Goal: Find specific page/section: Find specific page/section

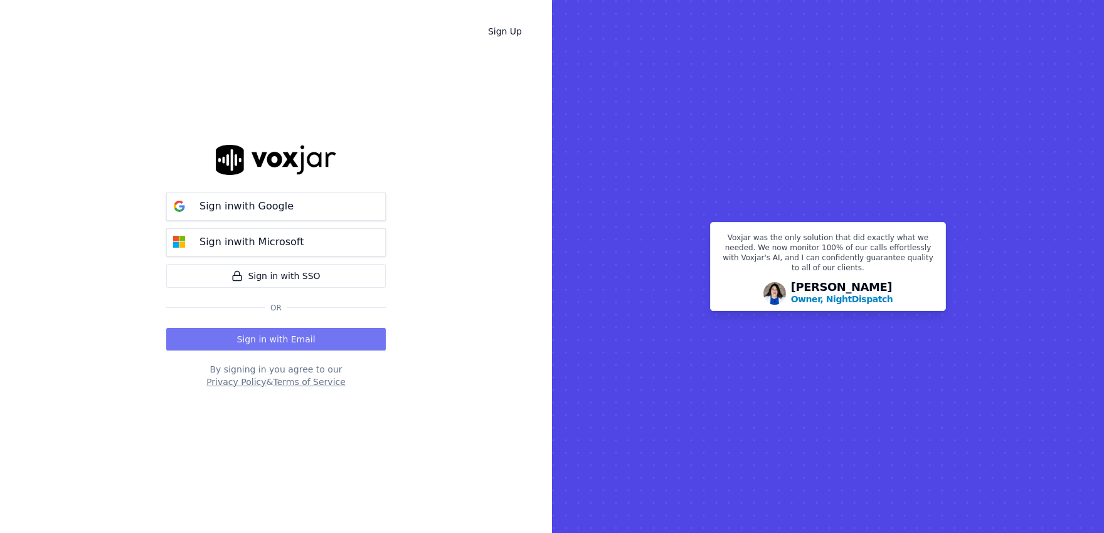
click at [284, 344] on button "Sign in with Email" at bounding box center [276, 339] width 220 height 23
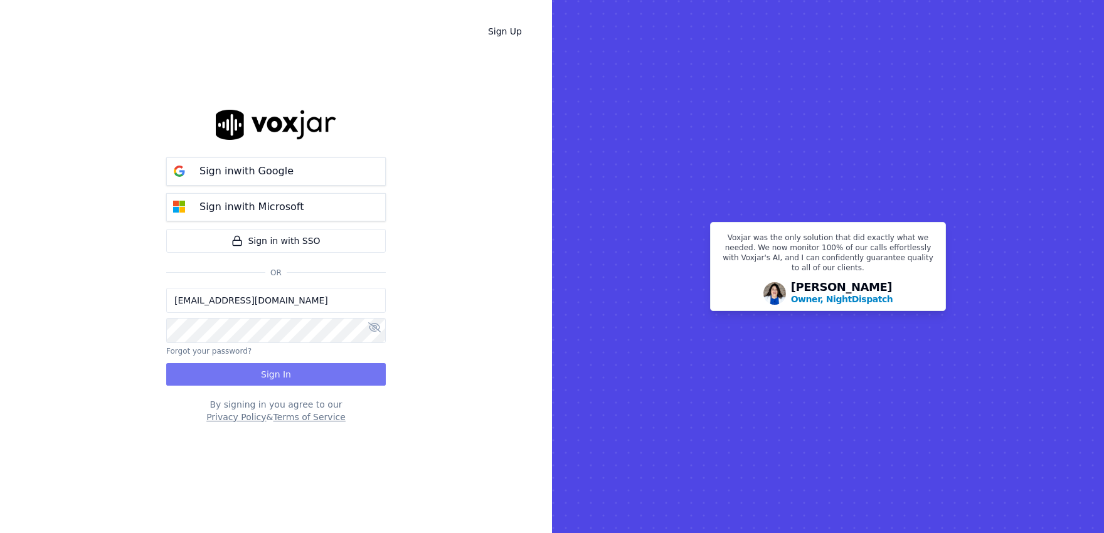
click at [255, 371] on button "Sign In" at bounding box center [276, 374] width 220 height 23
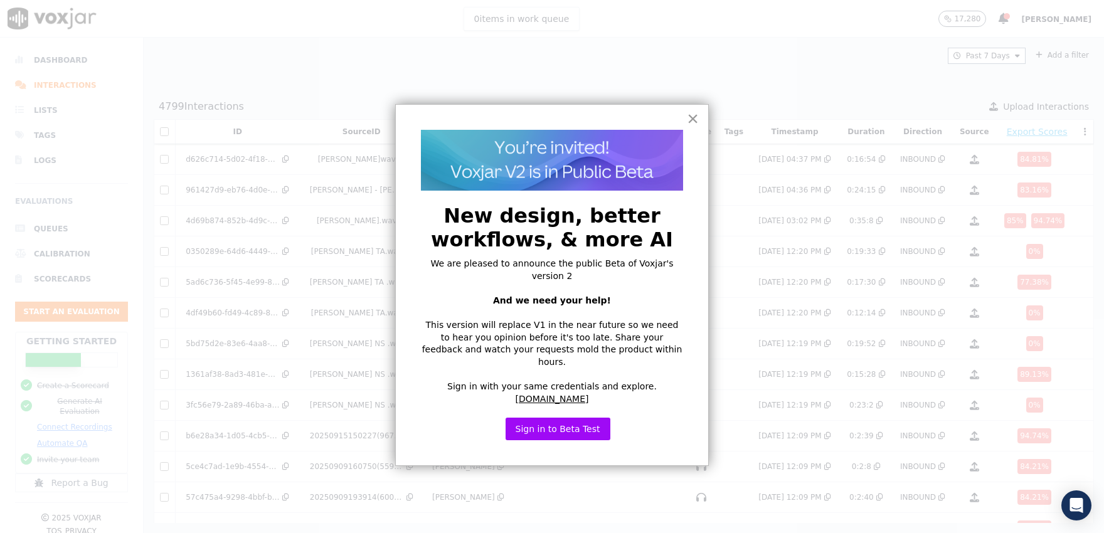
click at [693, 112] on button "×" at bounding box center [693, 119] width 12 height 20
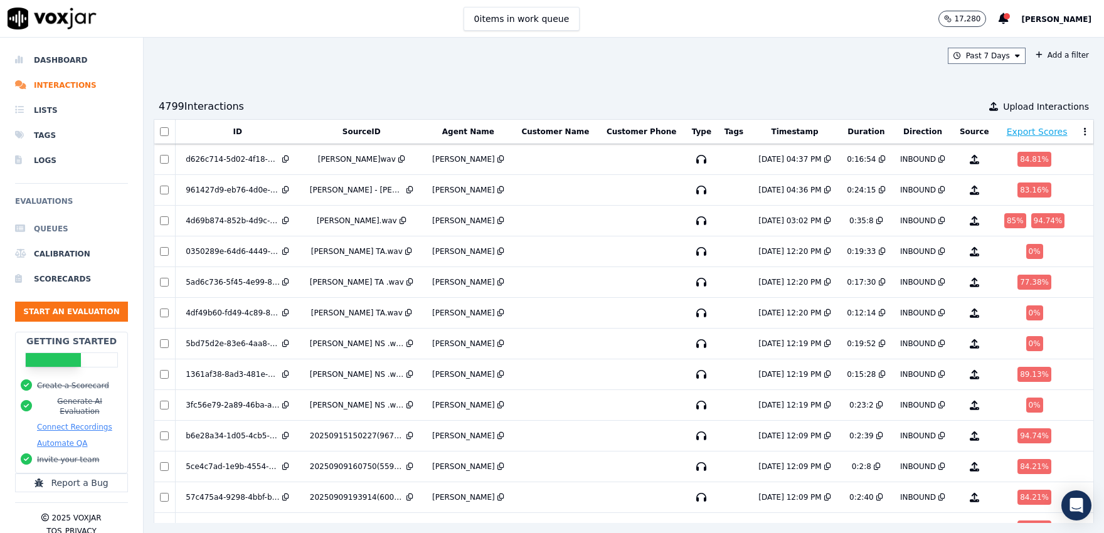
click at [73, 228] on li "Queues" at bounding box center [71, 228] width 113 height 25
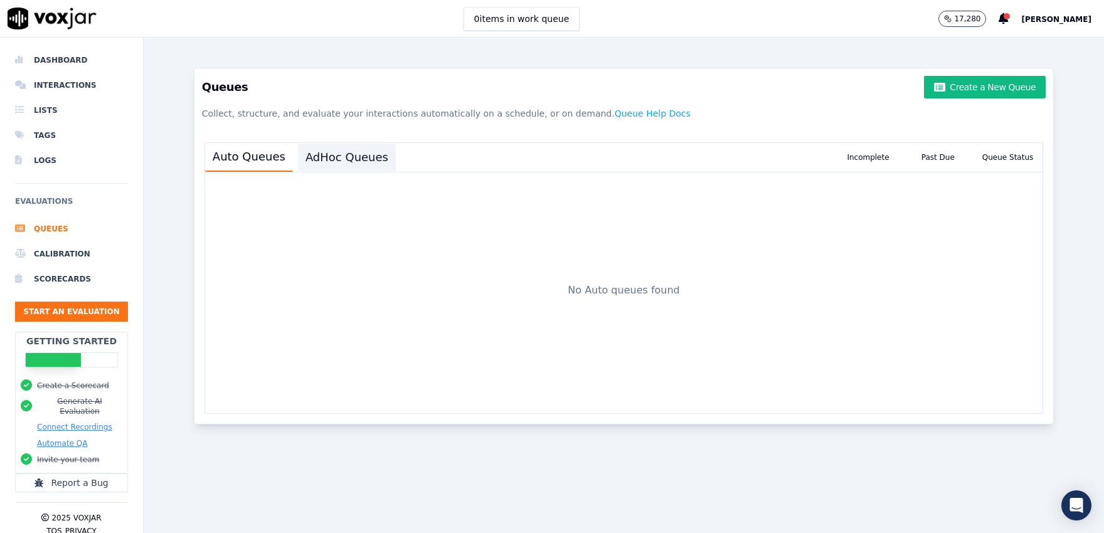
click at [355, 164] on button "AdHoc Queues" at bounding box center [347, 158] width 98 height 28
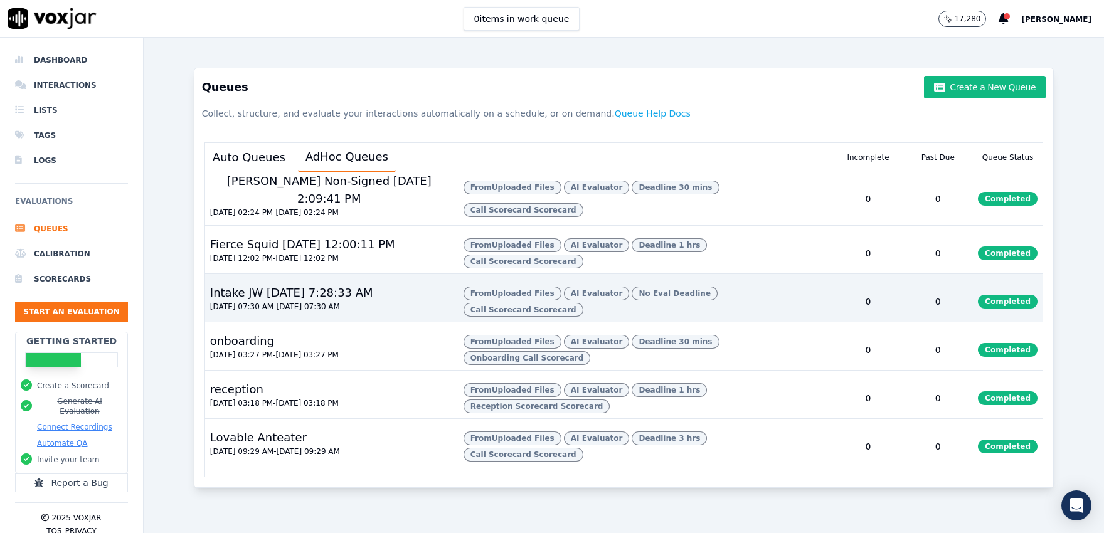
scroll to position [501, 0]
